Goal: Transaction & Acquisition: Register for event/course

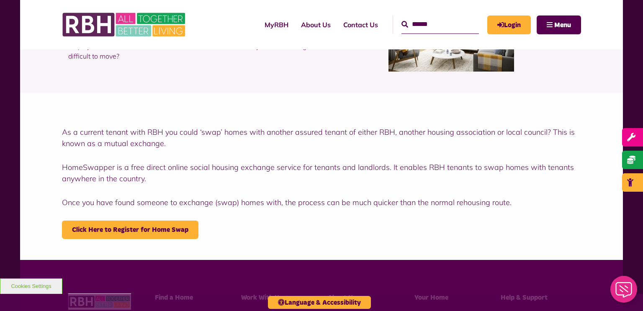
scroll to position [105, 0]
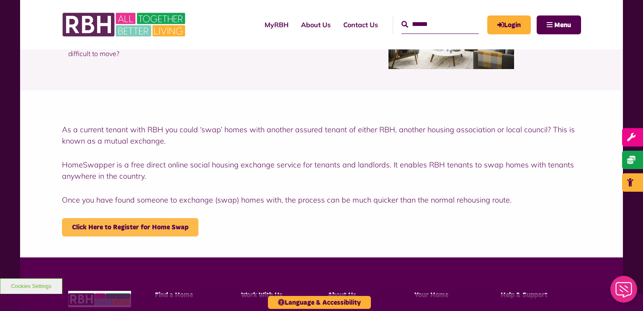
click at [153, 231] on link "Click Here to Register for Home Swap" at bounding box center [130, 227] width 137 height 18
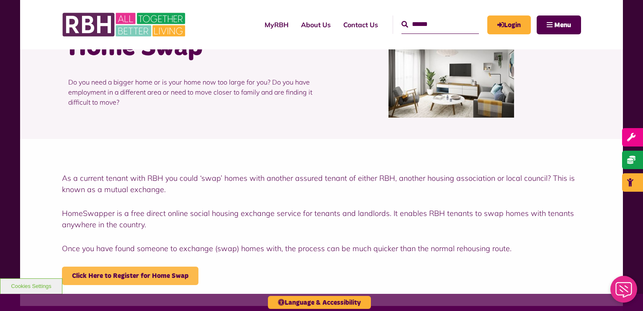
scroll to position [0, 0]
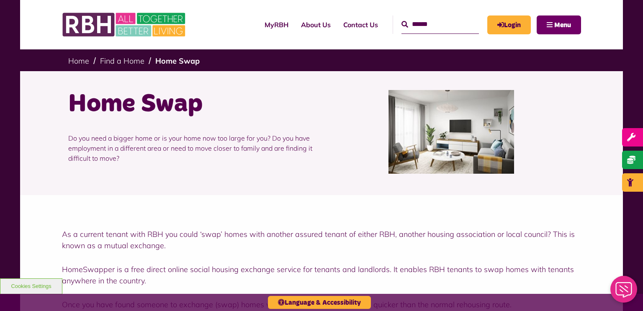
click at [555, 24] on span "Menu" at bounding box center [563, 25] width 17 height 7
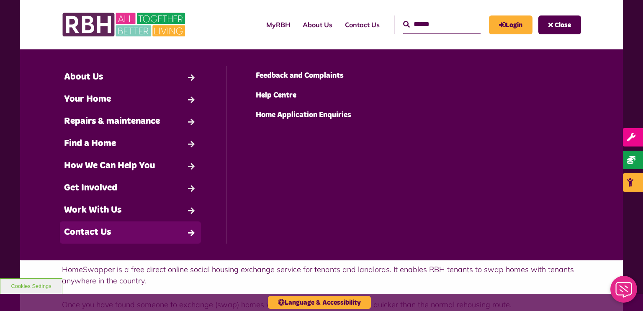
click at [384, 179] on ul "Back Contact Us Feedback and Complaints" at bounding box center [321, 155] width 191 height 178
click at [176, 240] on link "Contact Us" at bounding box center [130, 233] width 141 height 22
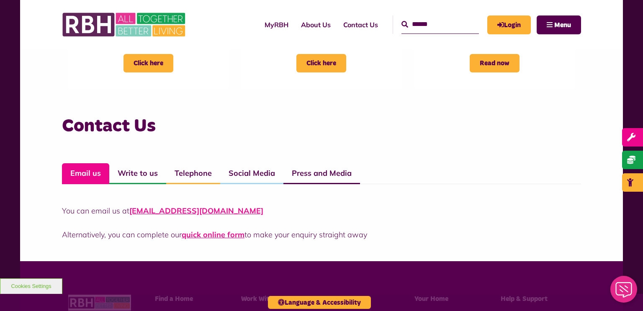
scroll to position [529, 0]
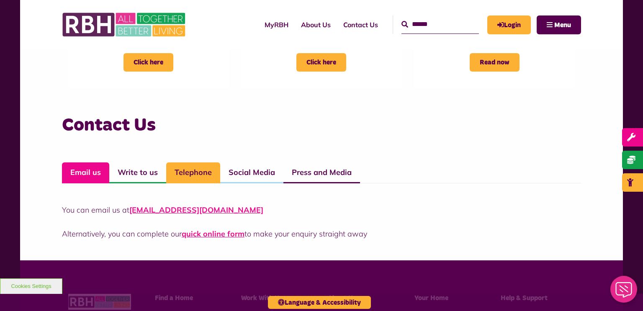
click at [194, 175] on link "Telephone" at bounding box center [193, 173] width 54 height 21
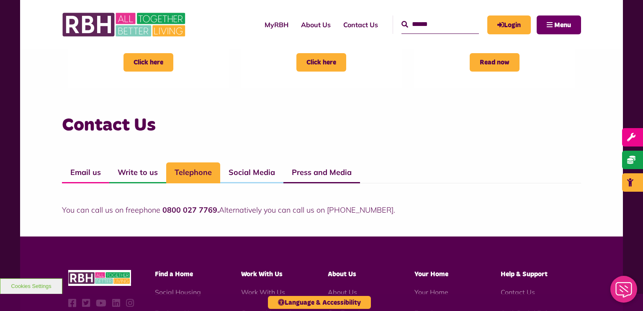
click at [554, 21] on button "Menu" at bounding box center [559, 24] width 44 height 19
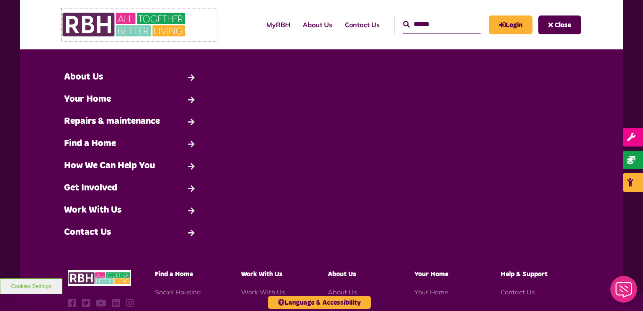
click at [119, 19] on img at bounding box center [125, 24] width 126 height 33
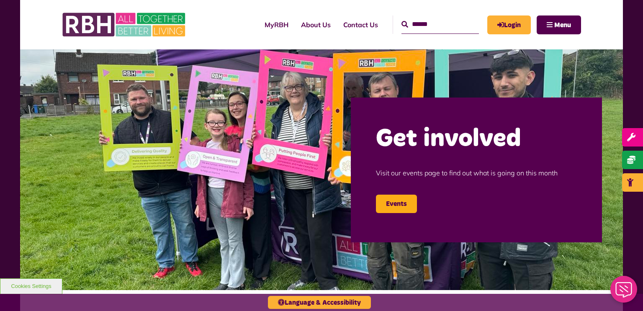
click at [456, 23] on input "text" at bounding box center [440, 24] width 77 height 18
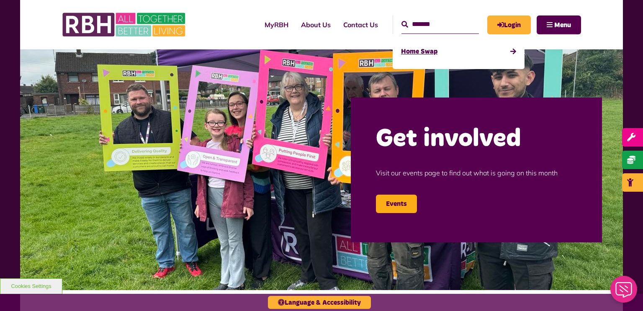
type input "*******"
click at [414, 46] on link "Home Swap" at bounding box center [458, 51] width 115 height 18
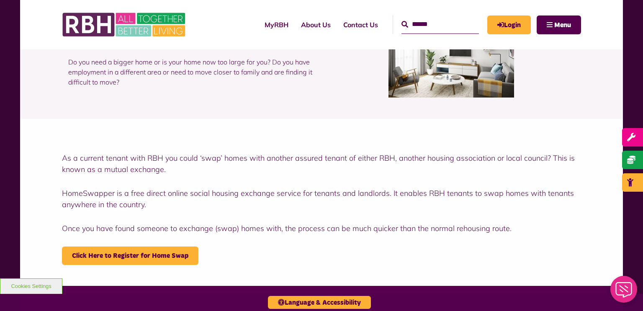
scroll to position [84, 0]
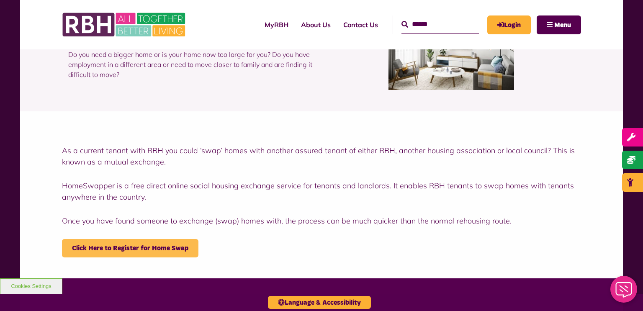
click at [161, 250] on link "Click Here to Register for Home Swap" at bounding box center [130, 248] width 137 height 18
